Goal: Task Accomplishment & Management: Use online tool/utility

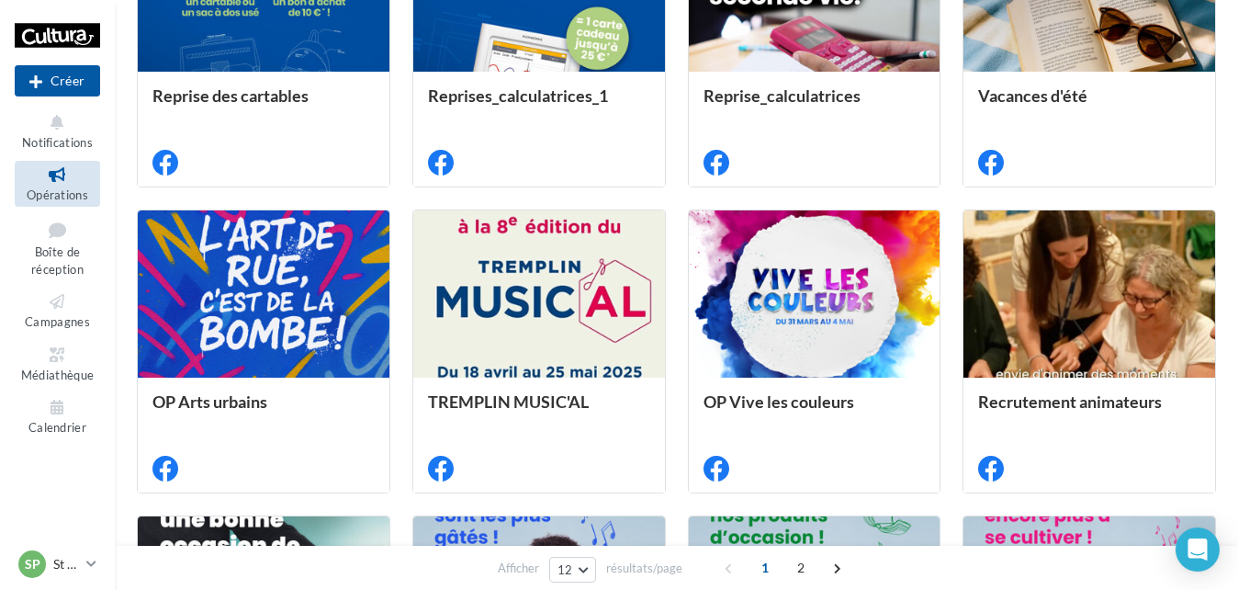
scroll to position [614, 0]
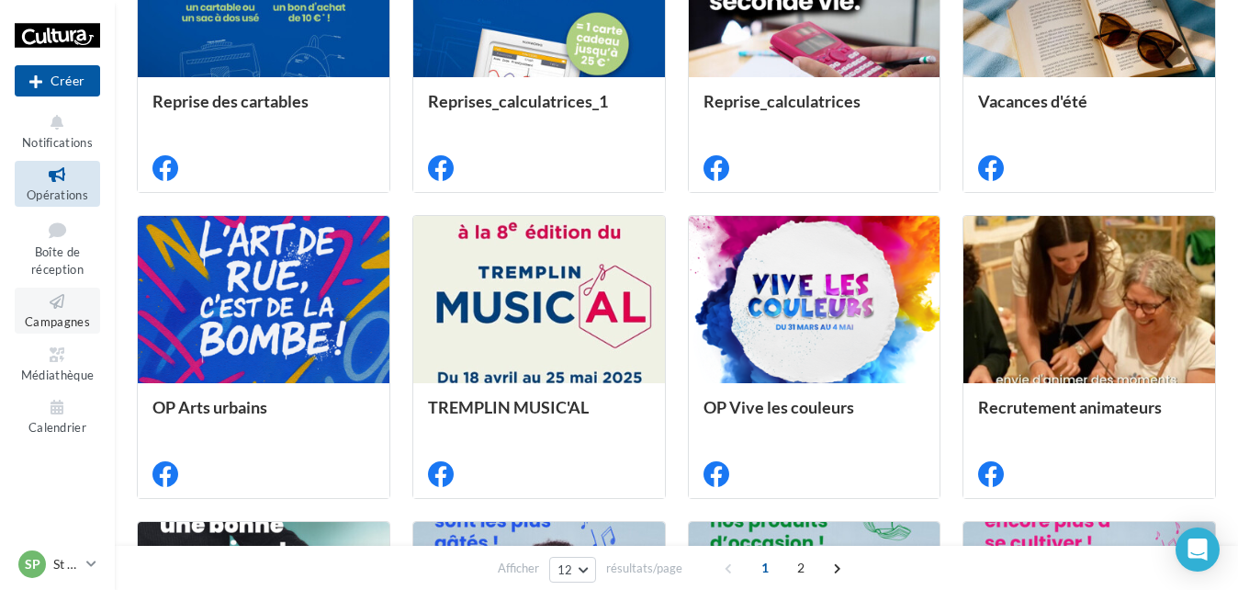
click at [51, 322] on span "Campagnes" at bounding box center [57, 321] width 65 height 15
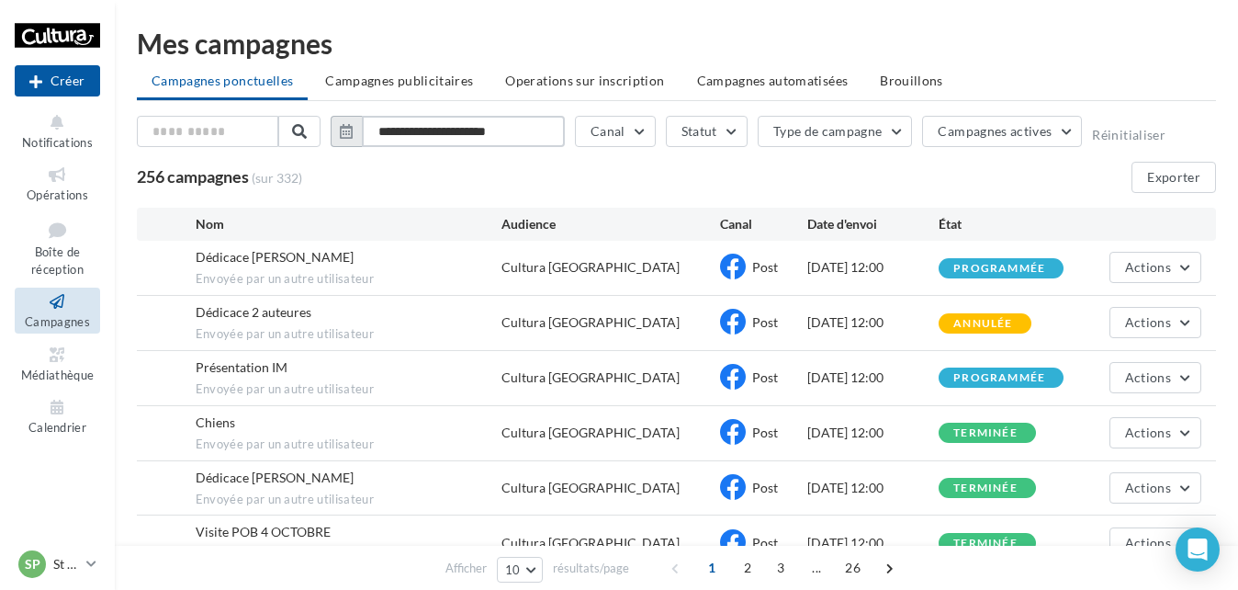
click at [505, 124] on input "**********" at bounding box center [463, 131] width 203 height 31
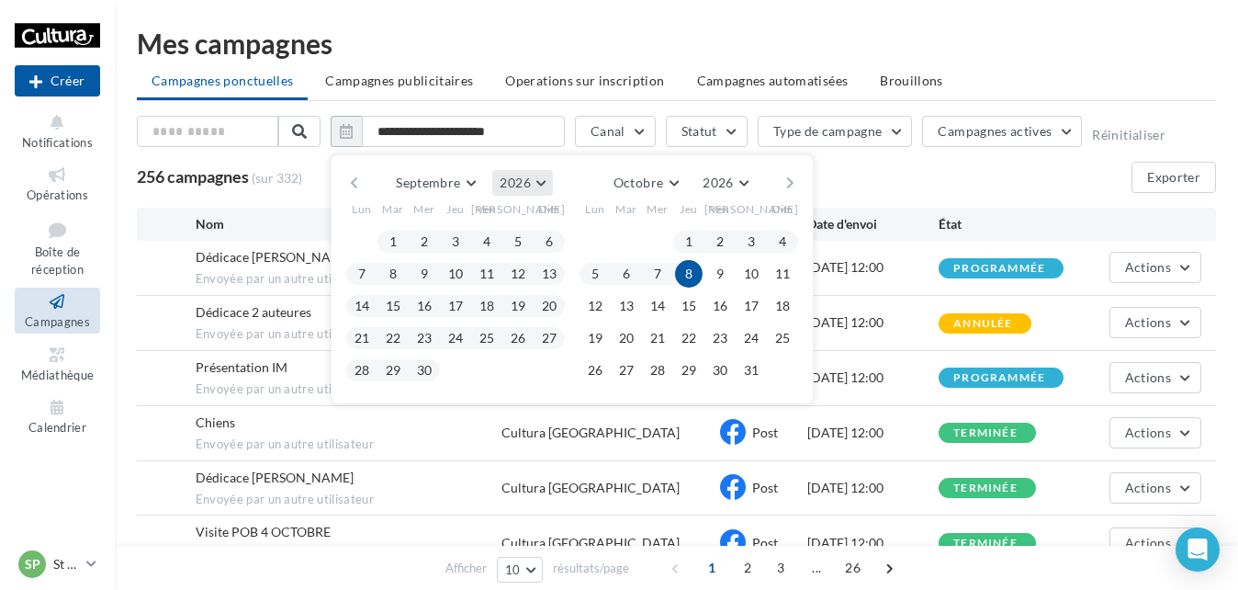
click at [546, 183] on button "2026" at bounding box center [522, 183] width 60 height 26
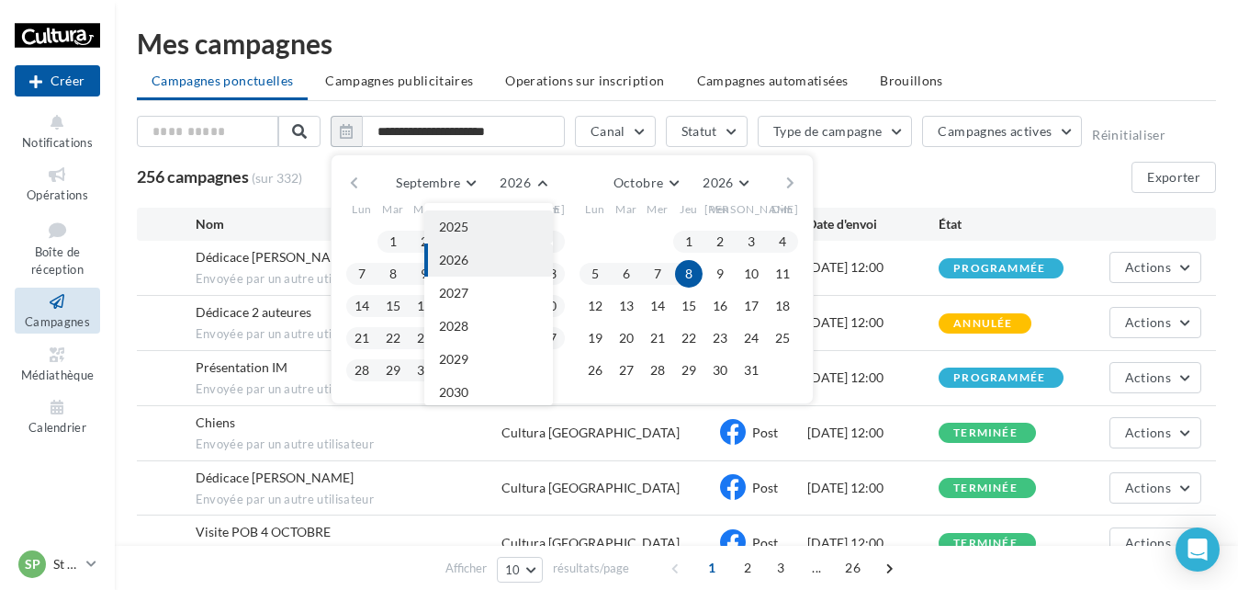
click at [491, 223] on button "2025" at bounding box center [488, 226] width 129 height 33
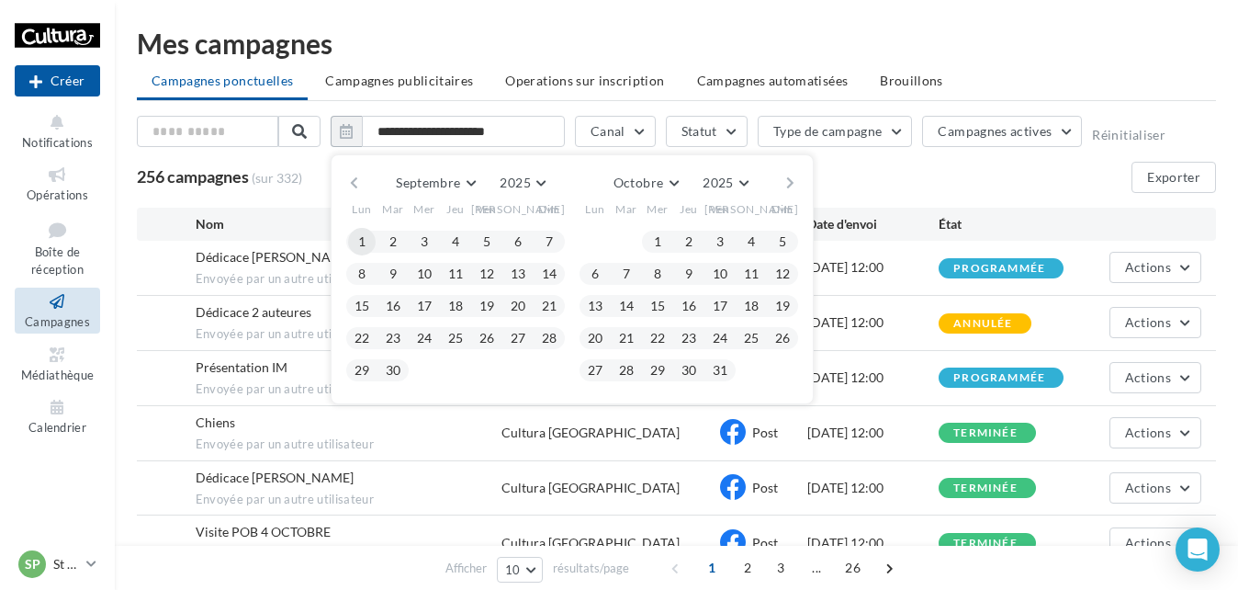
click at [360, 243] on button "1" at bounding box center [362, 242] width 28 height 28
click at [392, 368] on button "30" at bounding box center [393, 370] width 28 height 28
type input "**********"
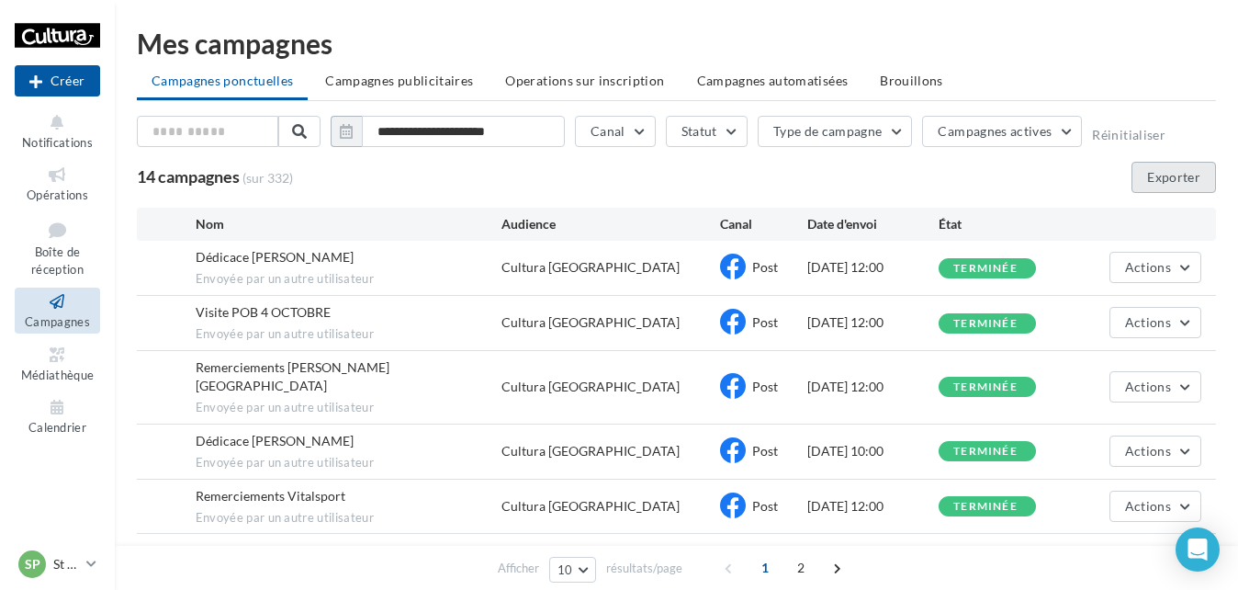
click at [1156, 176] on button "Exporter" at bounding box center [1174, 177] width 85 height 31
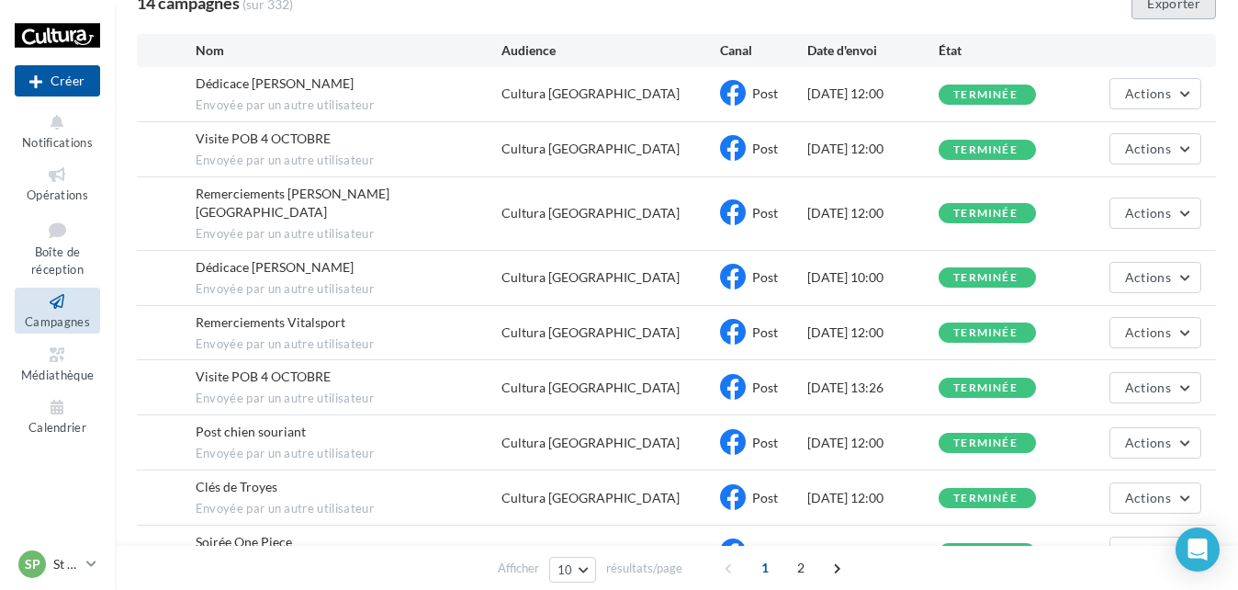
scroll to position [0, 0]
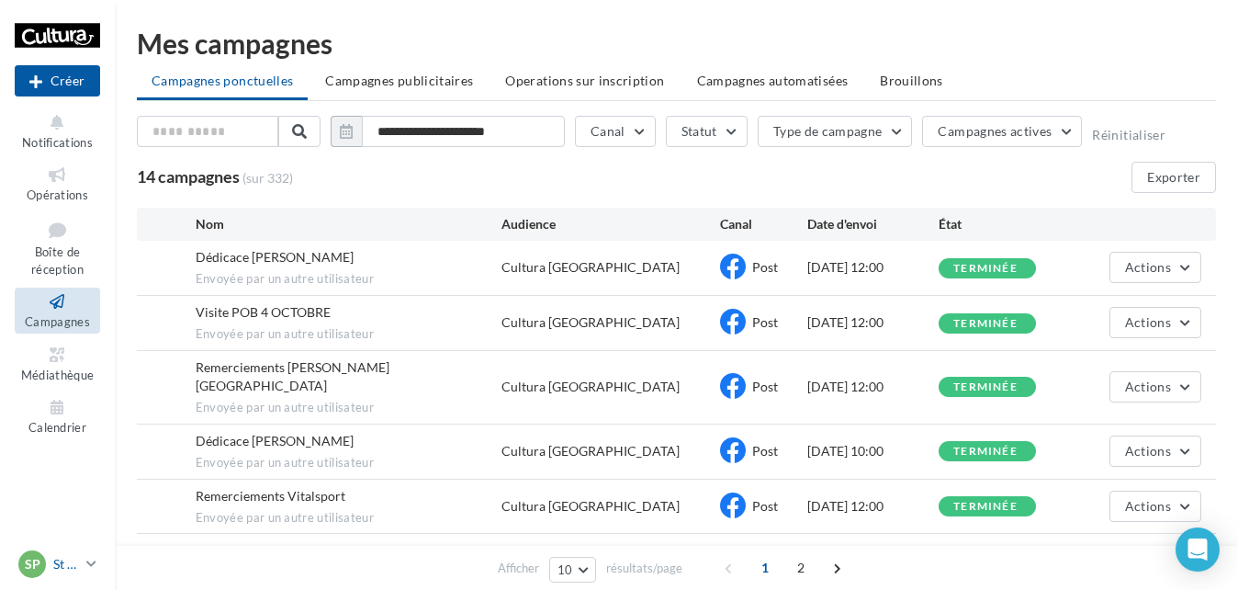
click at [66, 559] on p "St Parres" at bounding box center [66, 564] width 26 height 18
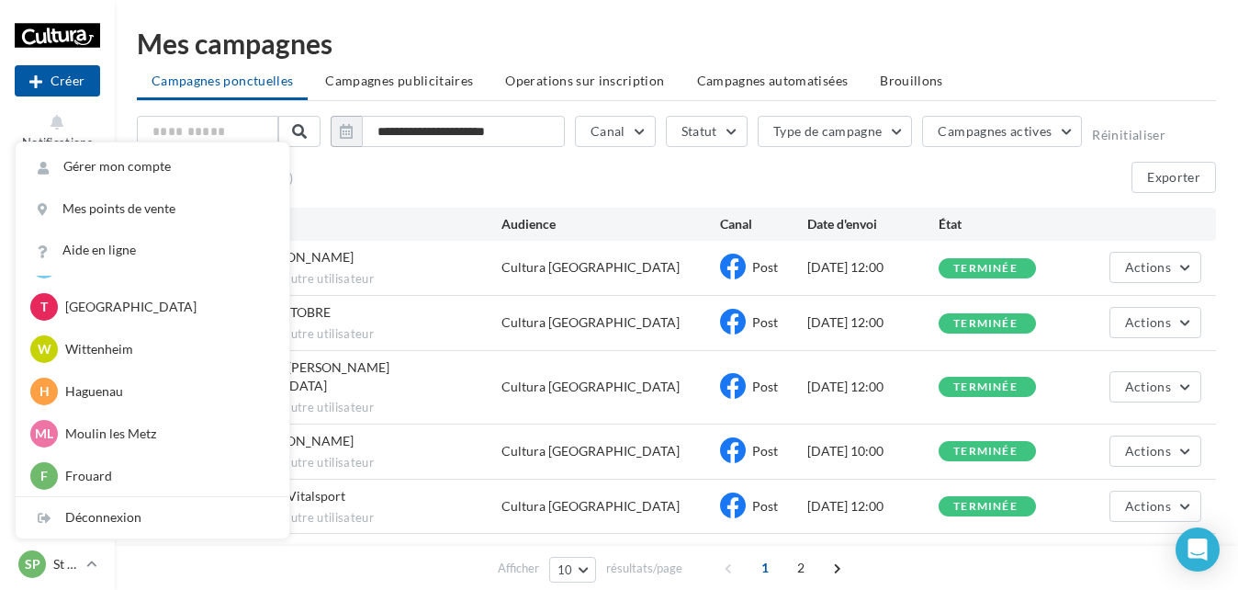
scroll to position [380, 0]
click at [95, 308] on p "[GEOGRAPHIC_DATA]" at bounding box center [166, 306] width 202 height 18
